Goal: Find specific page/section: Find specific page/section

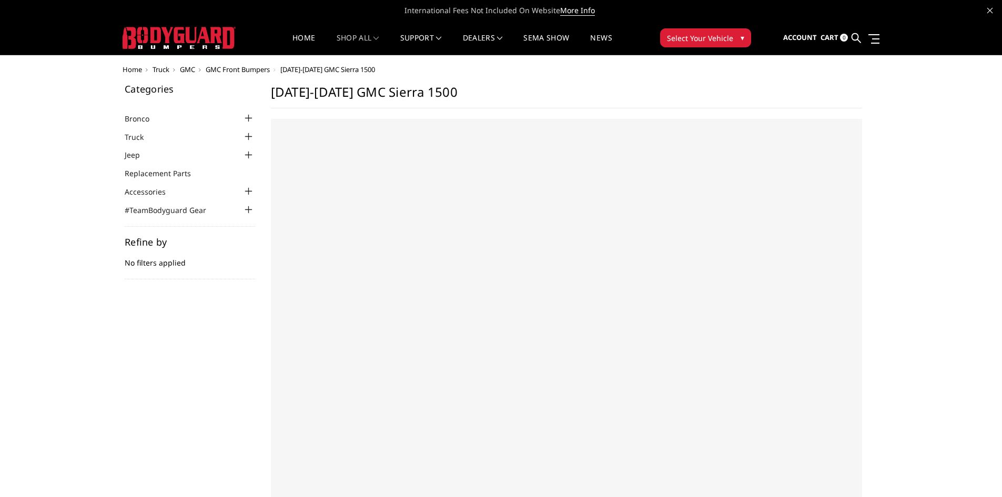
select select "US"
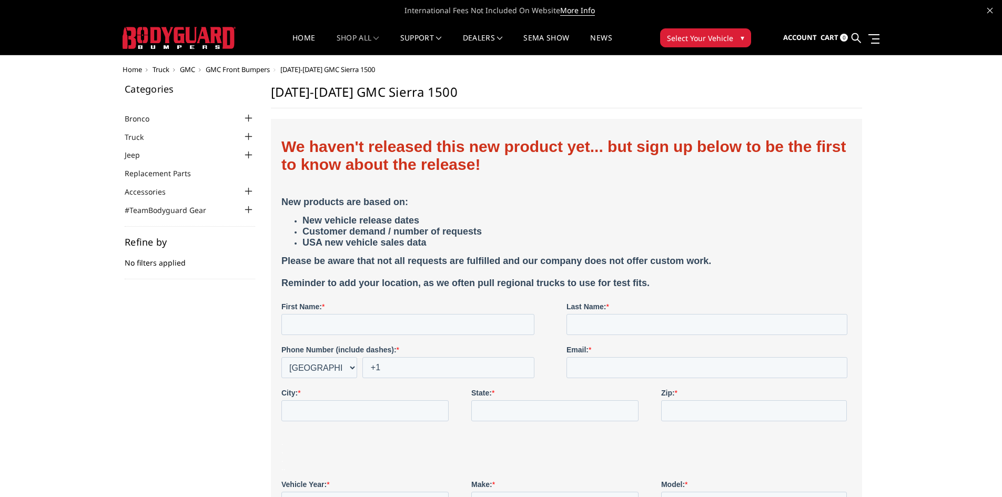
click at [249, 139] on div at bounding box center [248, 136] width 13 height 13
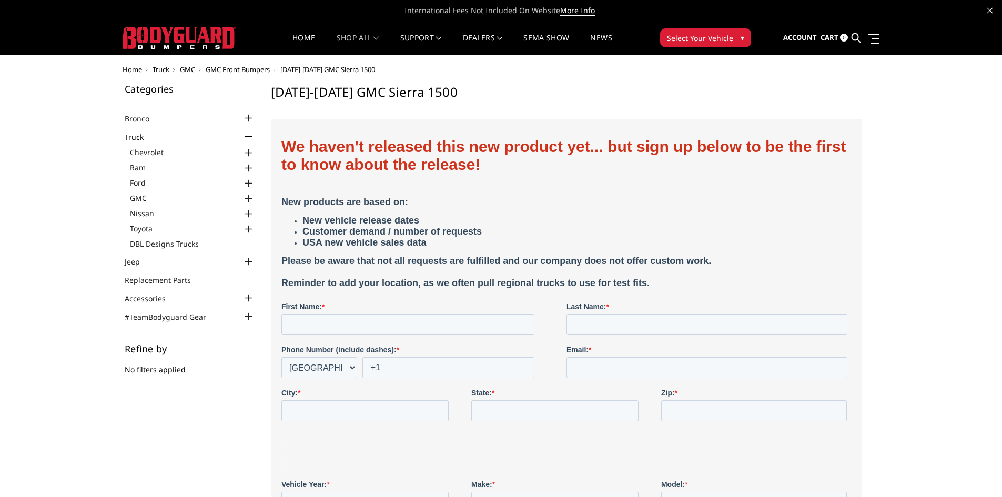
click at [249, 153] on div at bounding box center [248, 153] width 13 height 13
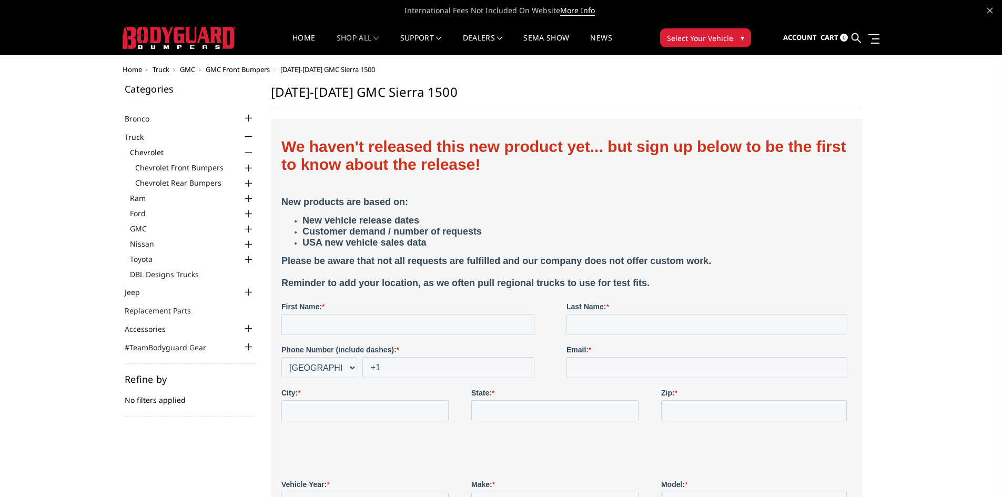
click at [249, 169] on div at bounding box center [248, 168] width 13 height 13
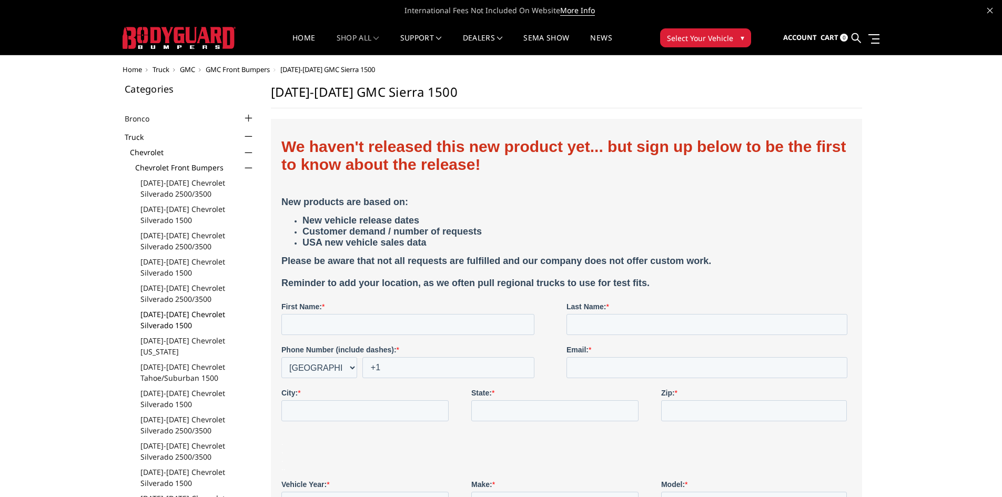
click at [161, 315] on link "[DATE]-[DATE] Chevrolet Silverado 1500" at bounding box center [197, 320] width 115 height 22
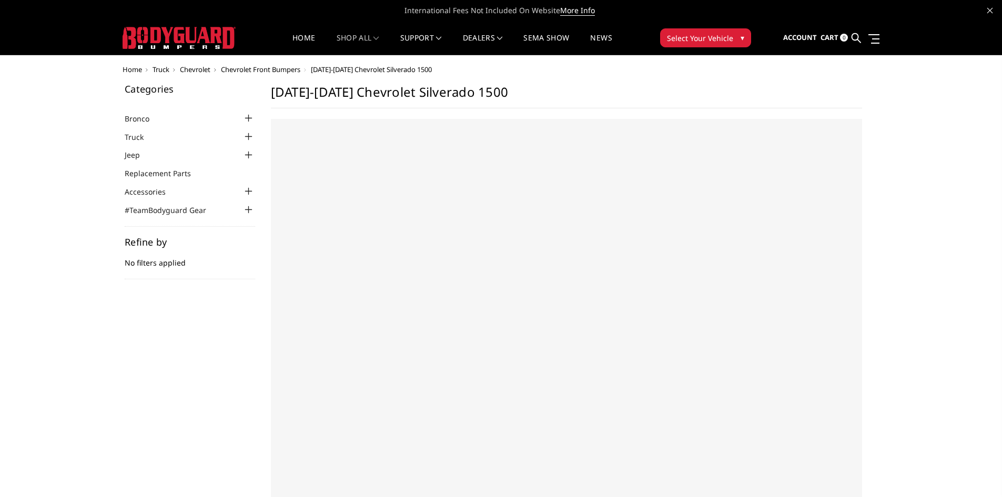
select select "US"
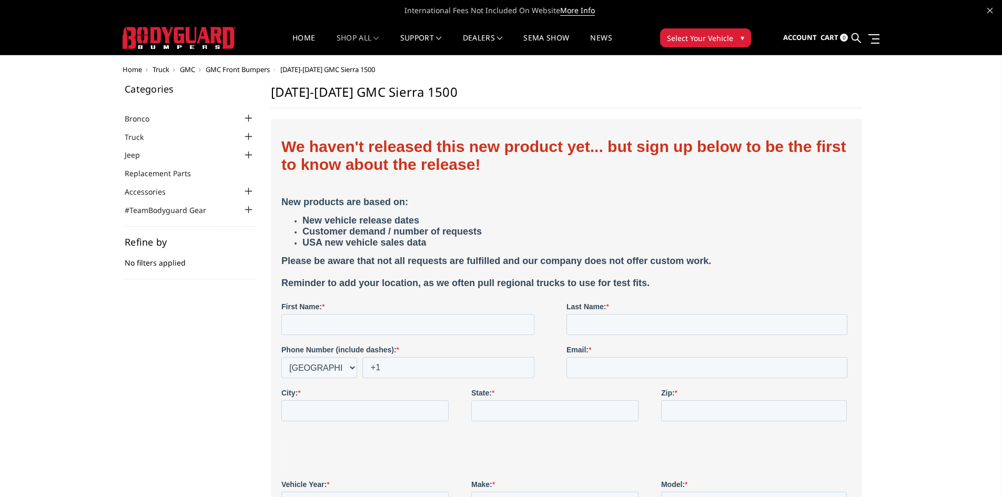
click at [246, 137] on div at bounding box center [248, 136] width 13 height 13
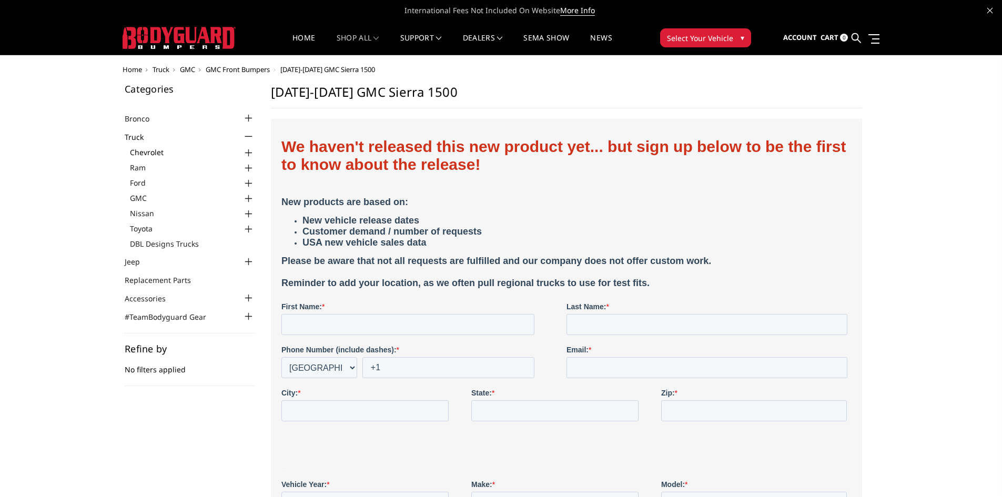
click at [154, 155] on link "Chevrolet" at bounding box center [192, 152] width 125 height 11
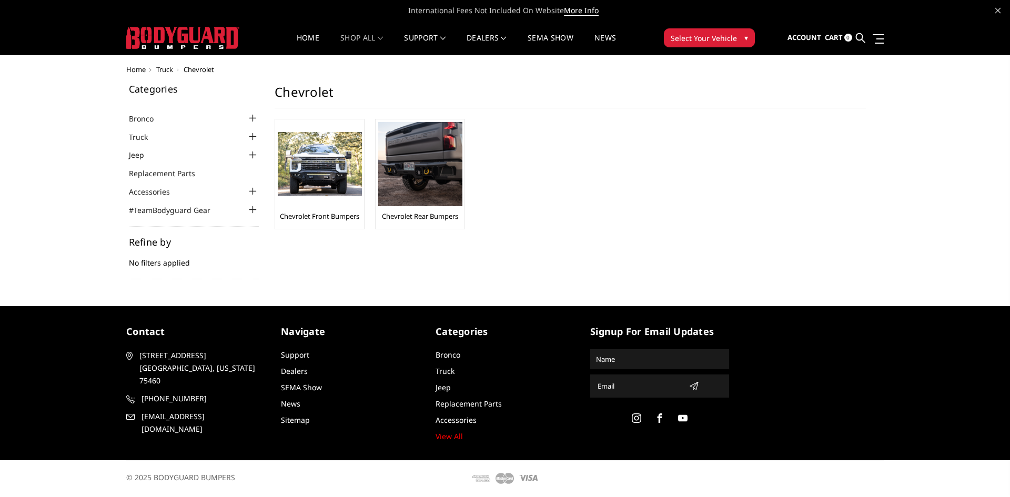
click at [250, 132] on div at bounding box center [252, 136] width 13 height 13
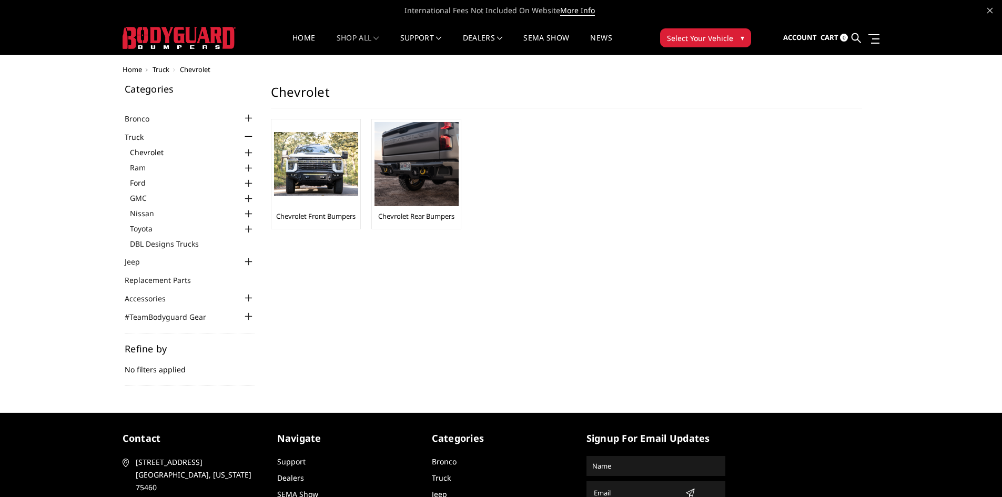
click at [141, 151] on link "Chevrolet" at bounding box center [192, 152] width 125 height 11
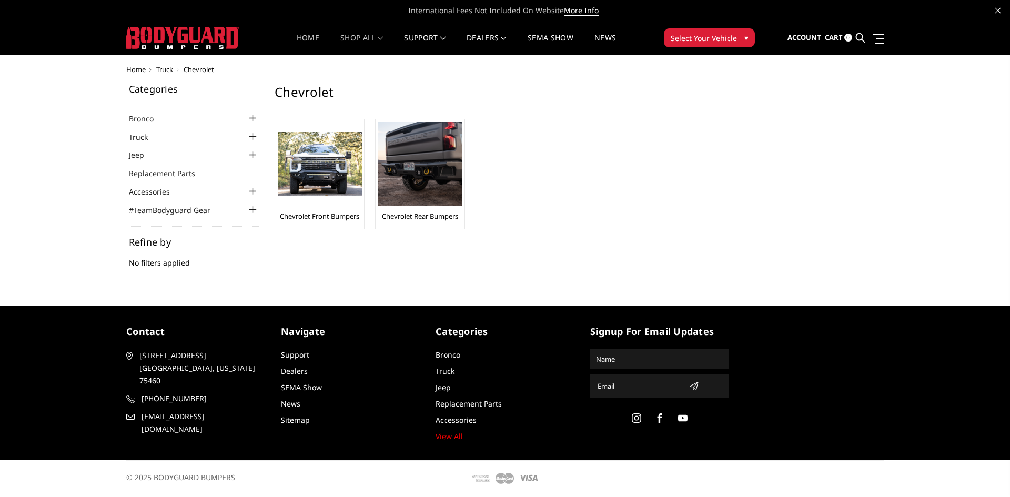
click at [306, 42] on link "Home" at bounding box center [308, 44] width 23 height 21
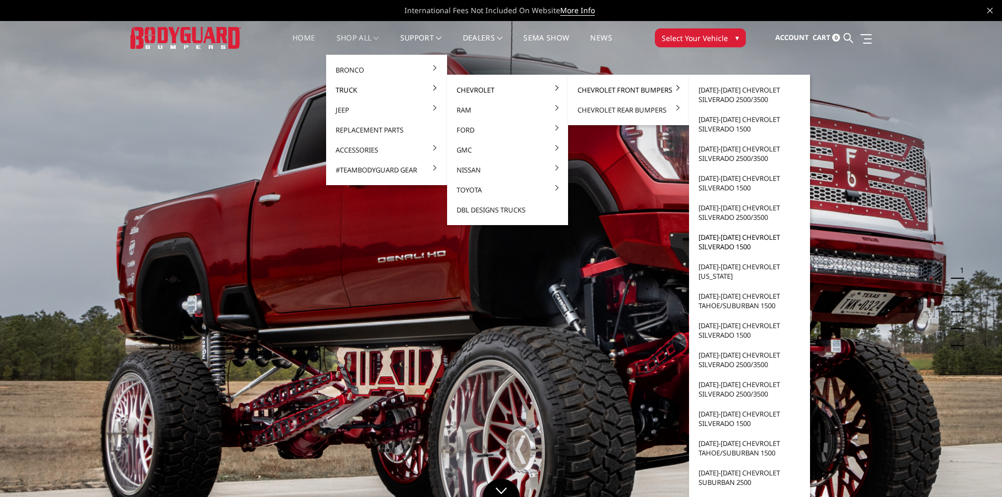
click at [733, 238] on link "[DATE]-[DATE] Chevrolet Silverado 1500" at bounding box center [749, 241] width 113 height 29
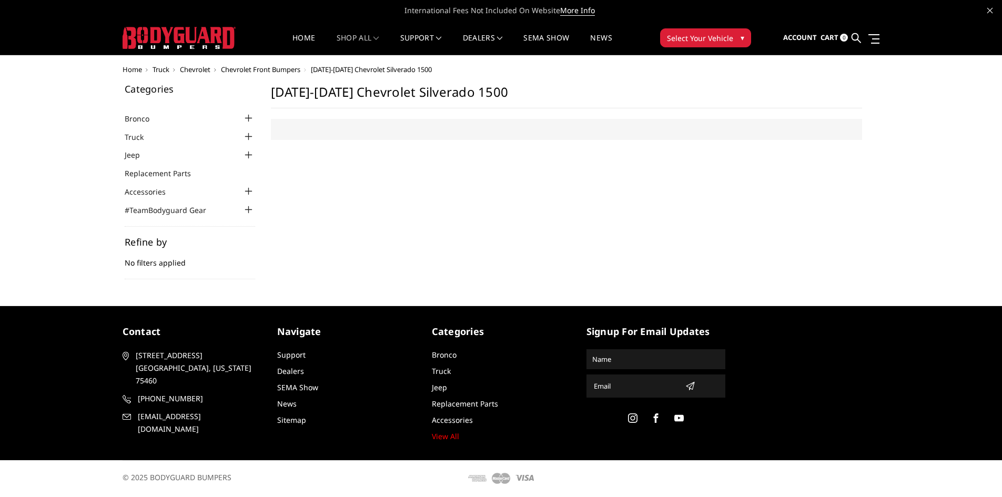
select select "US"
